Goal: Task Accomplishment & Management: Manage account settings

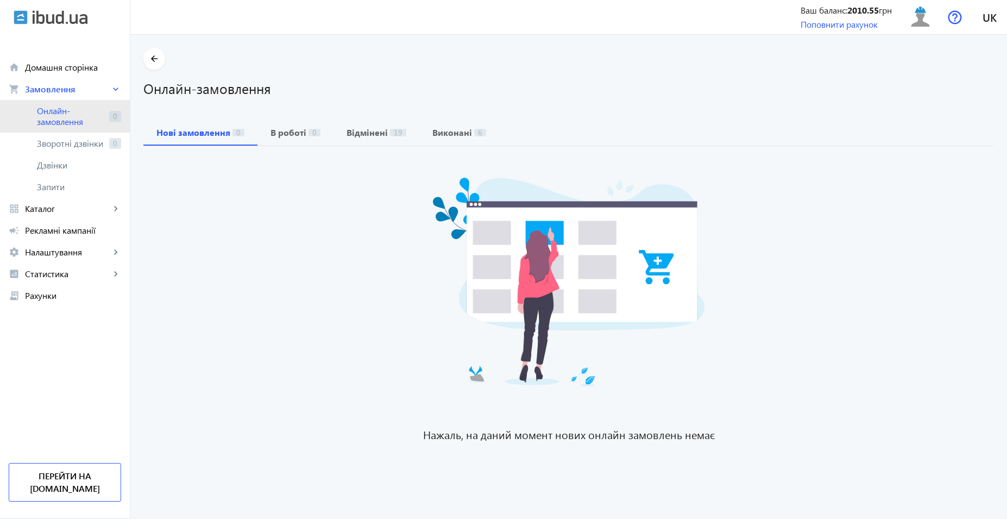
click at [92, 108] on span "Онлайн-замовлення" at bounding box center [71, 116] width 68 height 22
click at [54, 229] on span "Рекламні кампанії" at bounding box center [73, 230] width 96 height 11
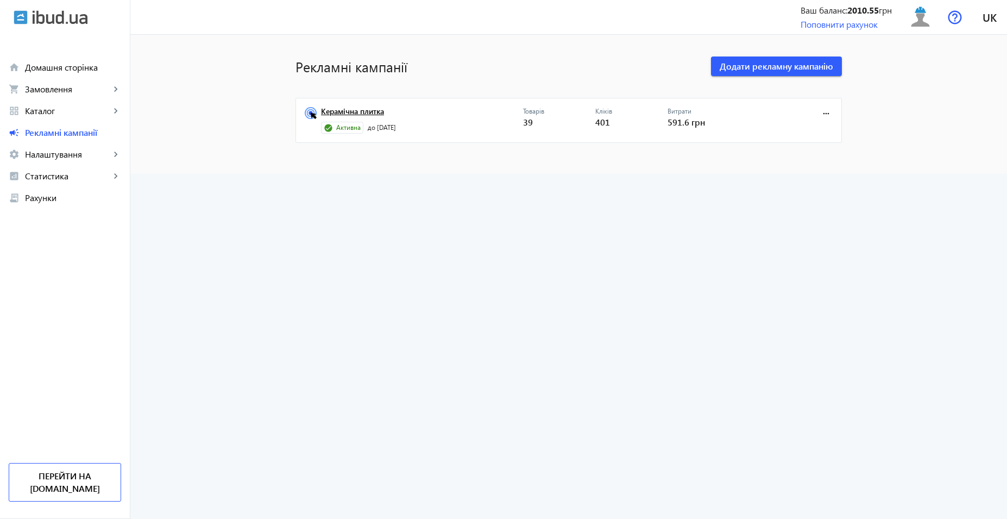
click at [339, 114] on link "Керамічна плитка" at bounding box center [422, 114] width 202 height 15
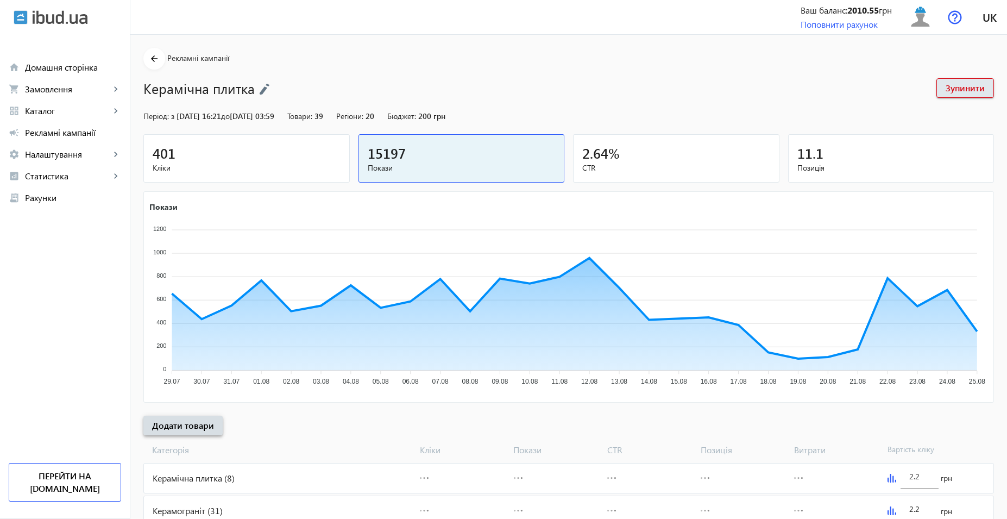
click at [185, 433] on span at bounding box center [182, 425] width 79 height 26
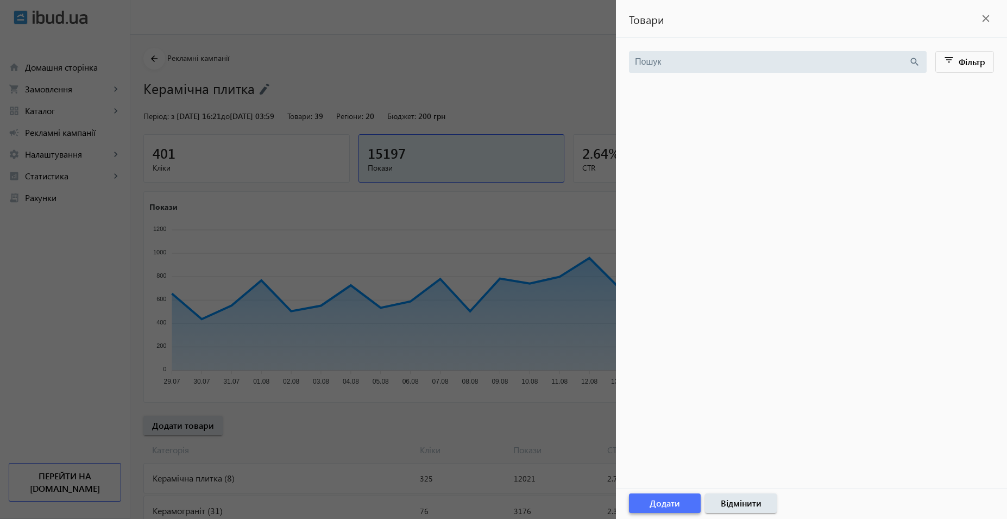
click at [665, 507] on span "Додати" at bounding box center [665, 503] width 30 height 12
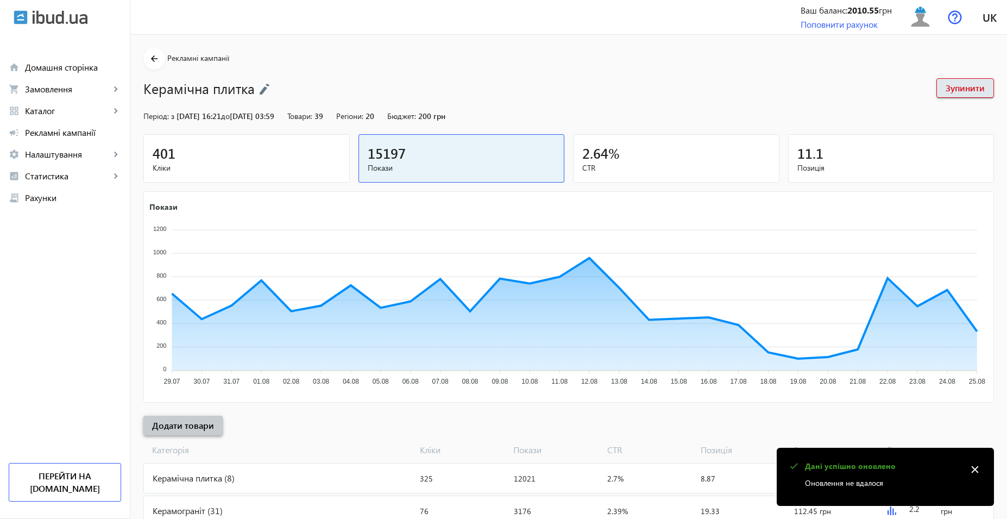
click at [200, 420] on span "Додати товари" at bounding box center [183, 425] width 62 height 12
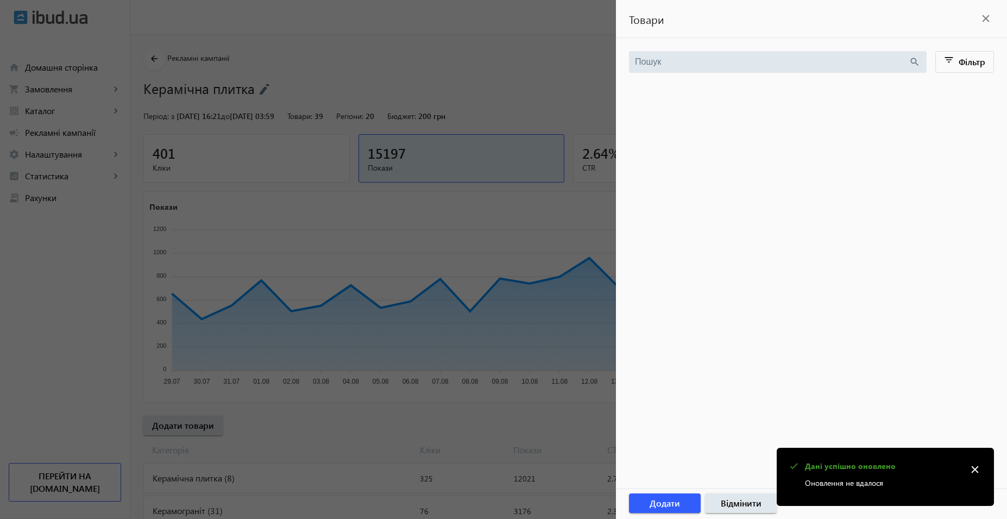
click at [337, 421] on div at bounding box center [503, 259] width 1007 height 519
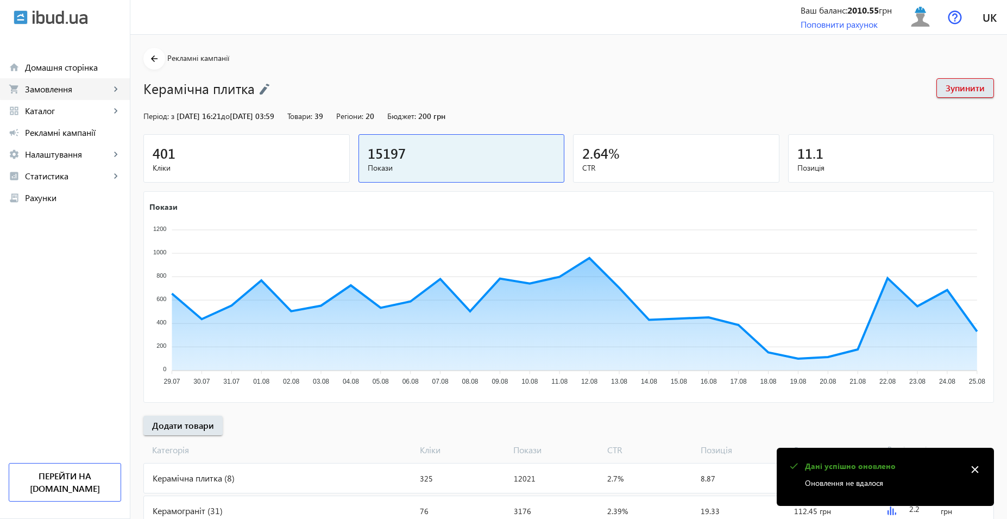
drag, startPoint x: 83, startPoint y: 86, endPoint x: 90, endPoint y: 103, distance: 18.1
click at [83, 86] on span "Замовлення" at bounding box center [67, 89] width 85 height 11
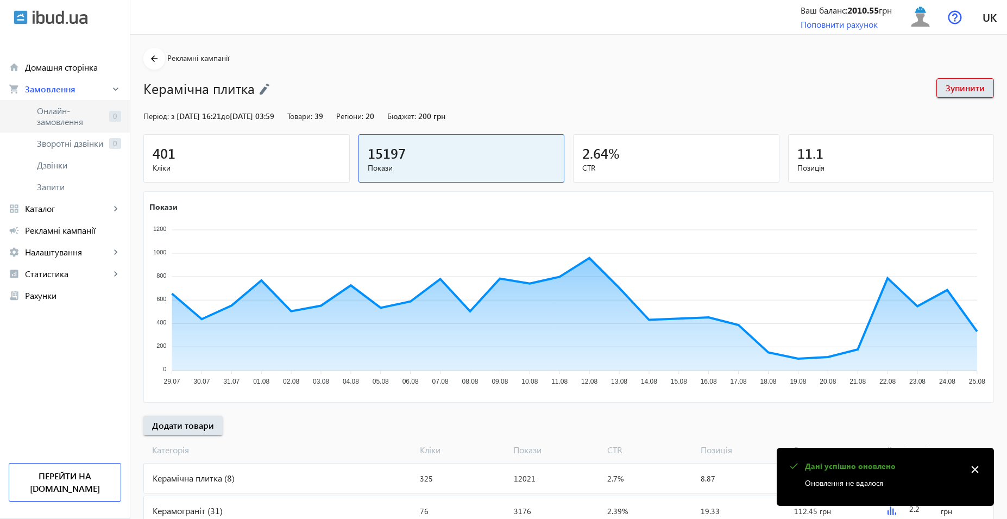
click at [94, 126] on span "Онлайн-замовлення" at bounding box center [71, 116] width 68 height 22
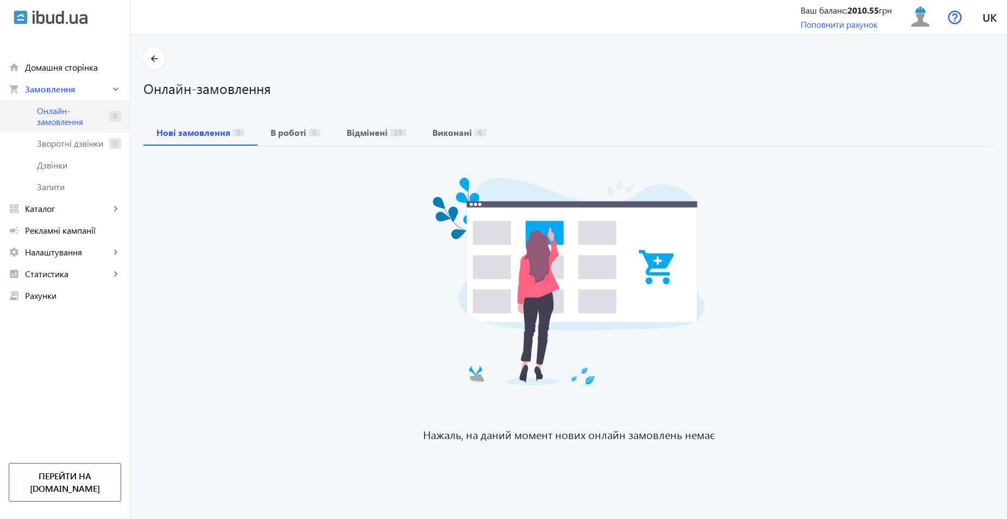
click at [48, 114] on span "Онлайн-замовлення" at bounding box center [71, 116] width 68 height 22
click at [79, 116] on span "Онлайн-замовлення" at bounding box center [71, 116] width 68 height 22
